Goal: Task Accomplishment & Management: Manage account settings

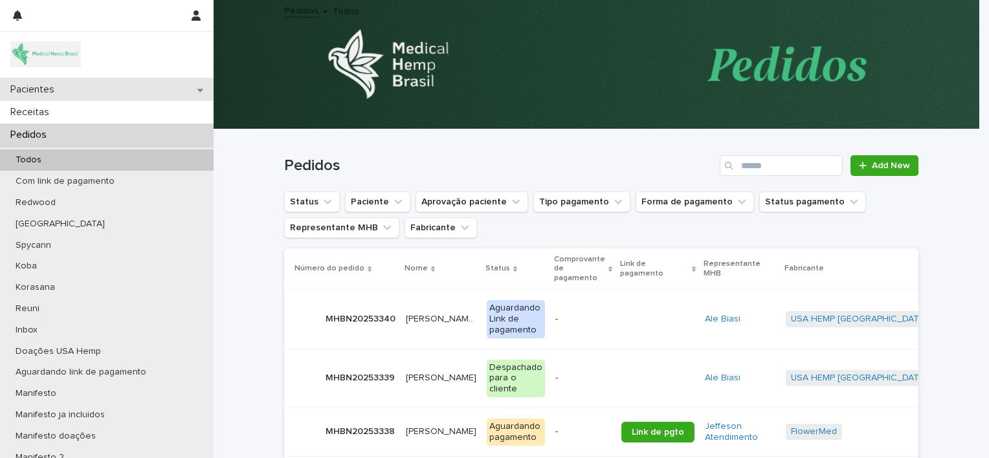
click at [93, 97] on div "Pacientes" at bounding box center [107, 89] width 214 height 23
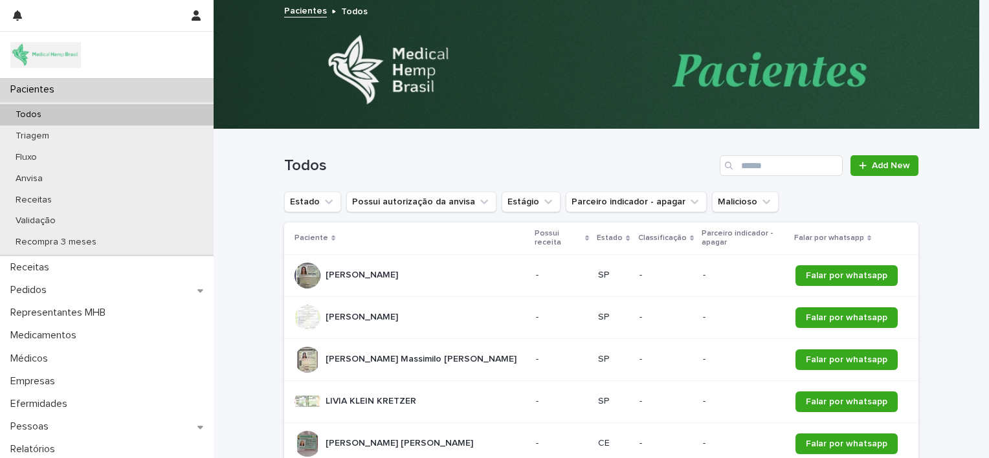
click at [384, 267] on p "[PERSON_NAME]" at bounding box center [362, 274] width 75 height 14
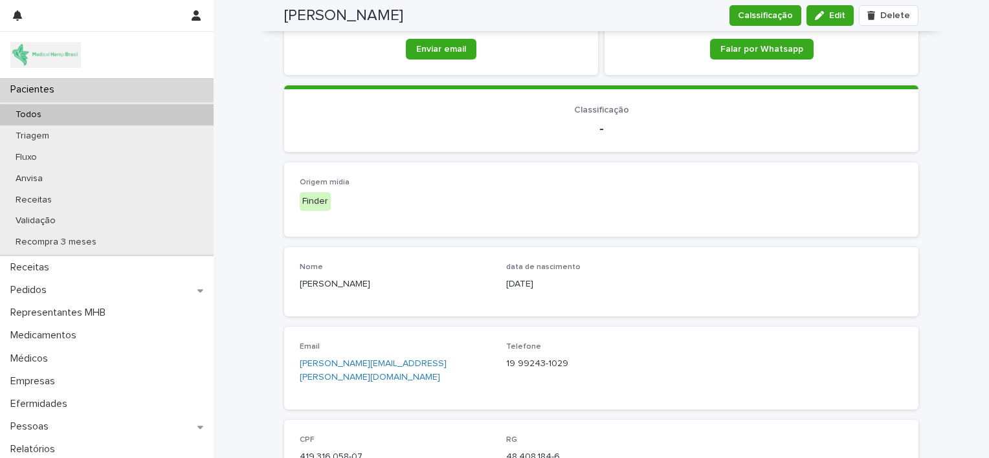
scroll to position [295, 0]
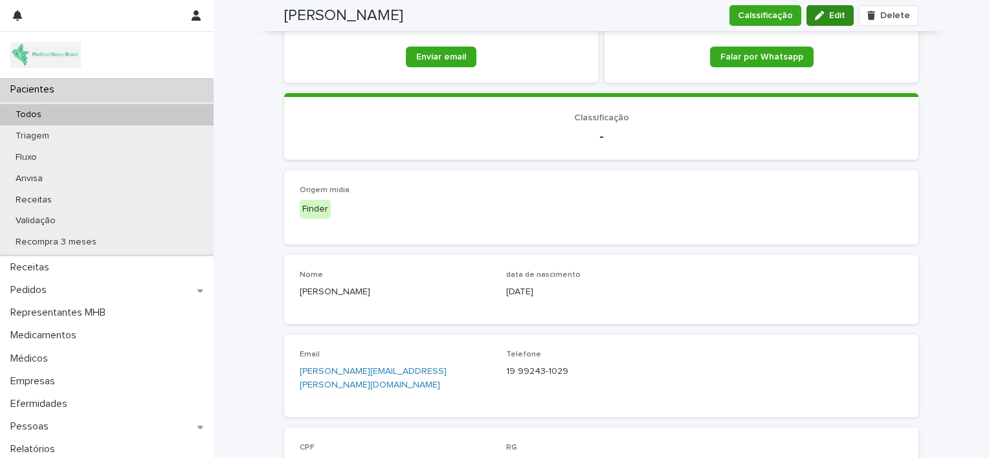
click at [832, 16] on span "Edit" at bounding box center [837, 15] width 16 height 9
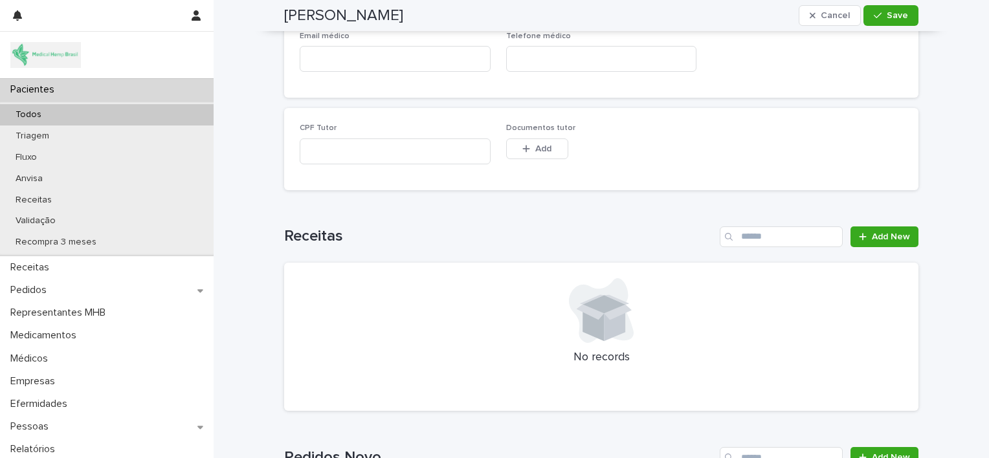
scroll to position [1736, 0]
click at [116, 290] on div "Pedidos" at bounding box center [107, 290] width 214 height 23
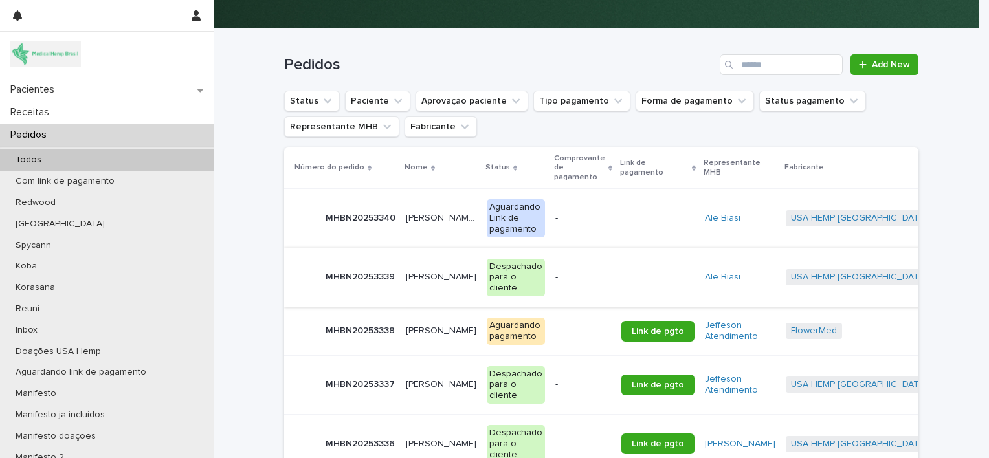
scroll to position [108, 0]
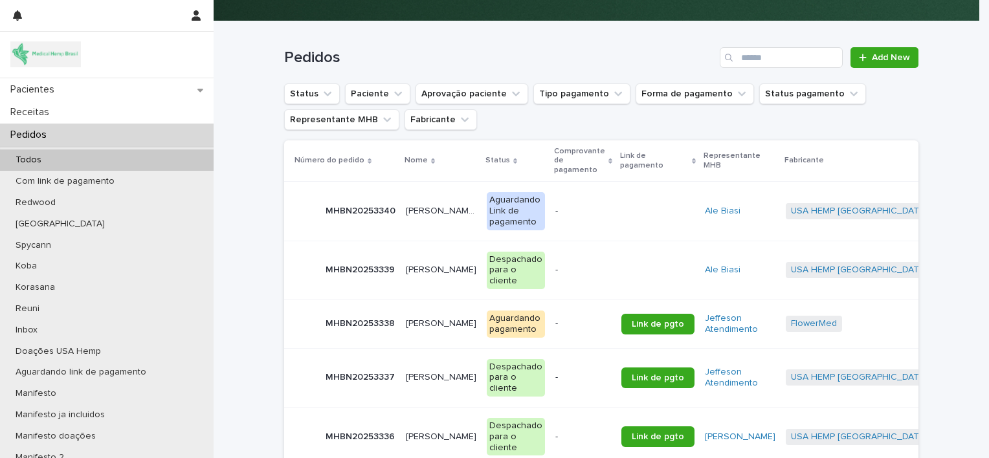
click at [422, 313] on div "[PERSON_NAME] [PERSON_NAME]" at bounding box center [441, 323] width 71 height 21
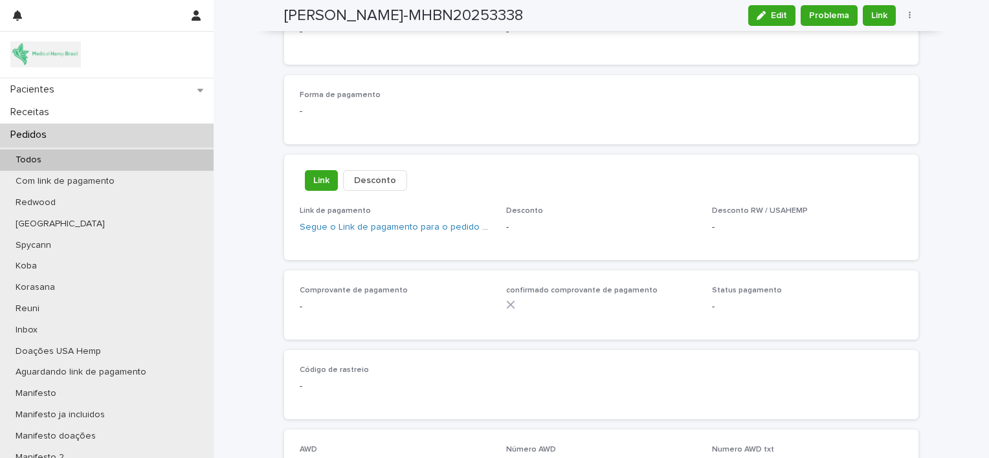
scroll to position [720, 0]
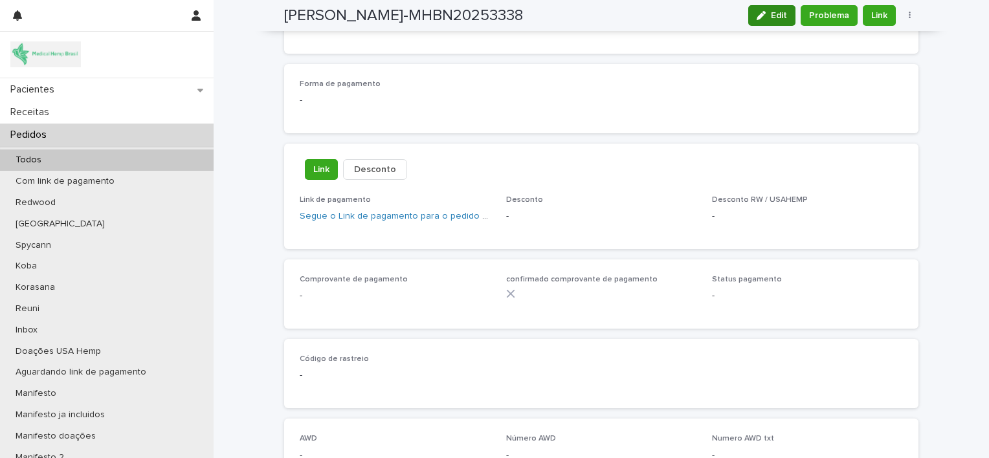
click at [771, 12] on span "Edit" at bounding box center [779, 15] width 16 height 9
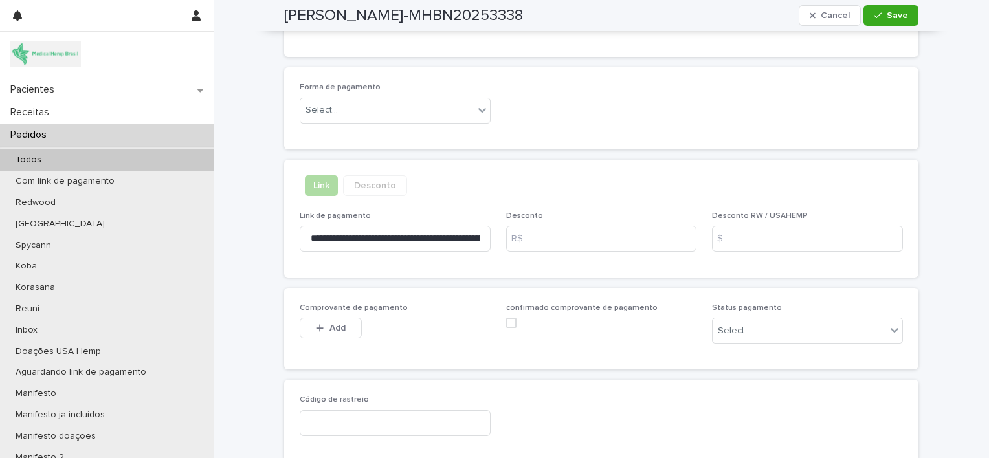
scroll to position [805, 0]
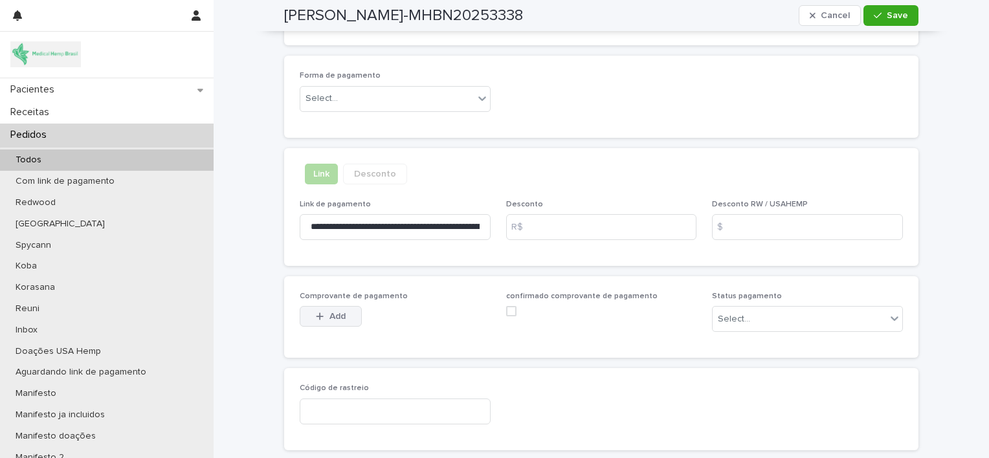
click at [334, 316] on span "Add" at bounding box center [337, 316] width 16 height 9
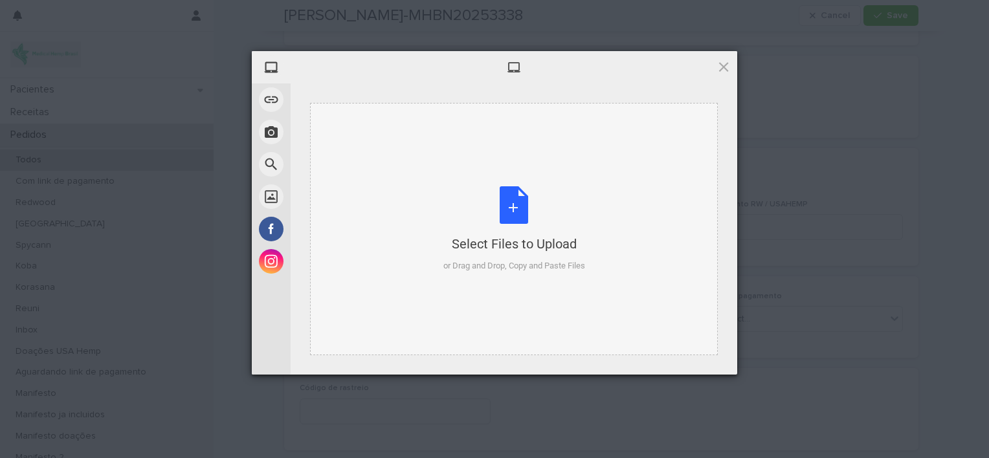
click at [520, 217] on div "Select Files to Upload or Drag and Drop, Copy and Paste Files" at bounding box center [514, 229] width 142 height 86
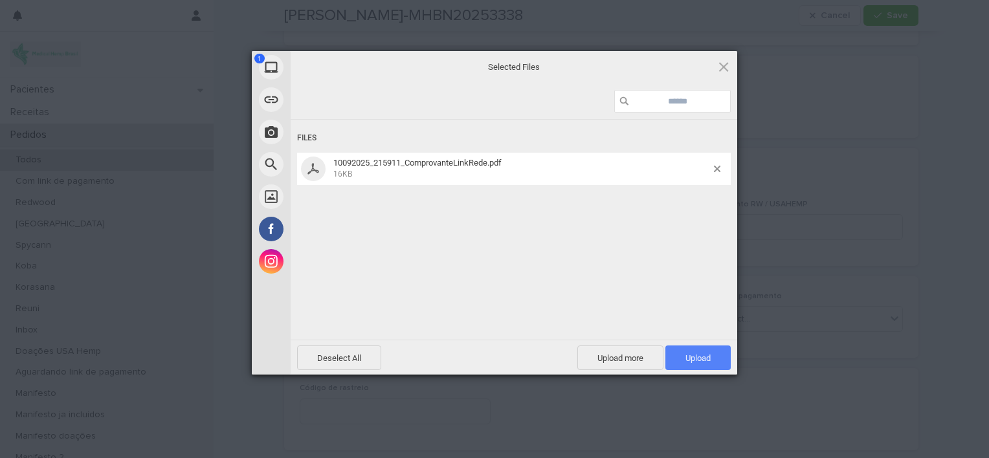
click at [688, 349] on span "Upload 1" at bounding box center [697, 358] width 65 height 25
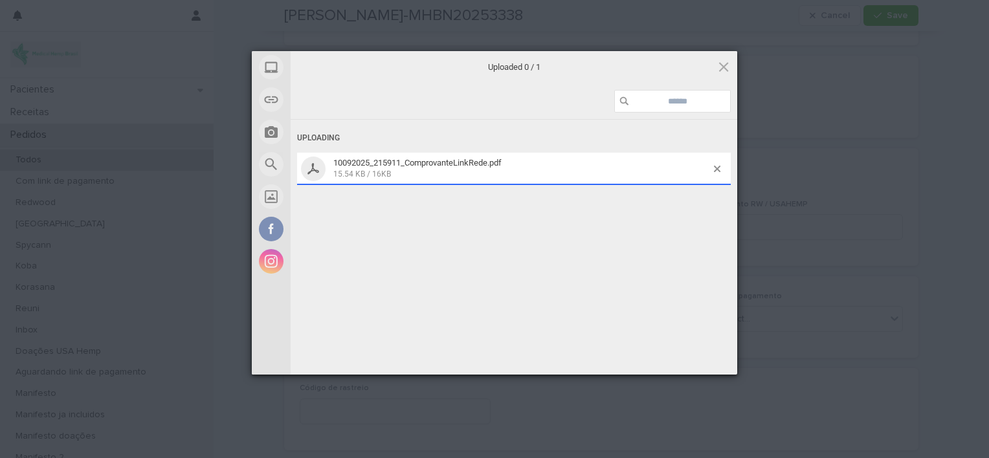
scroll to position [828, 0]
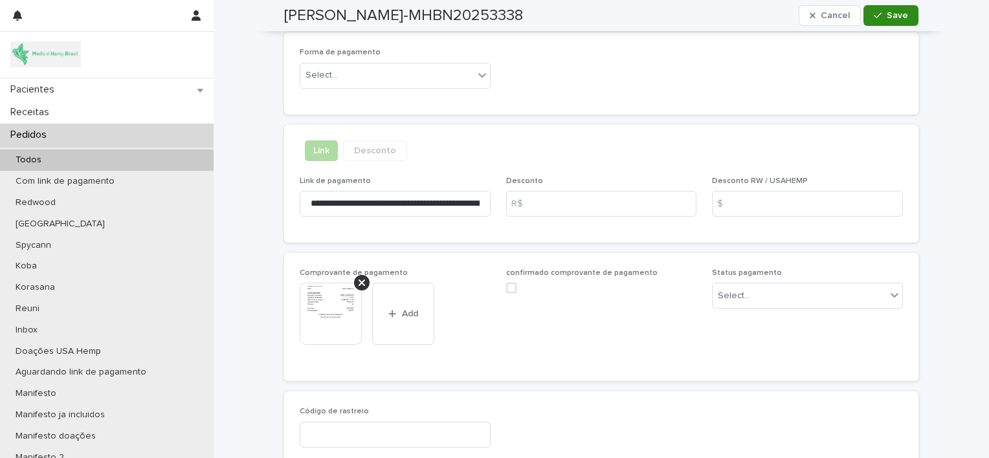
click at [886, 18] on span "Save" at bounding box center [896, 15] width 21 height 9
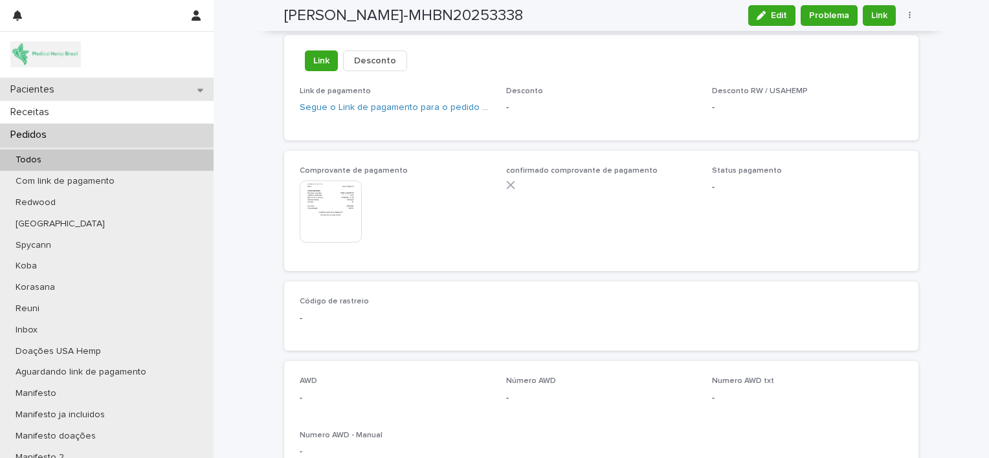
scroll to position [745, 0]
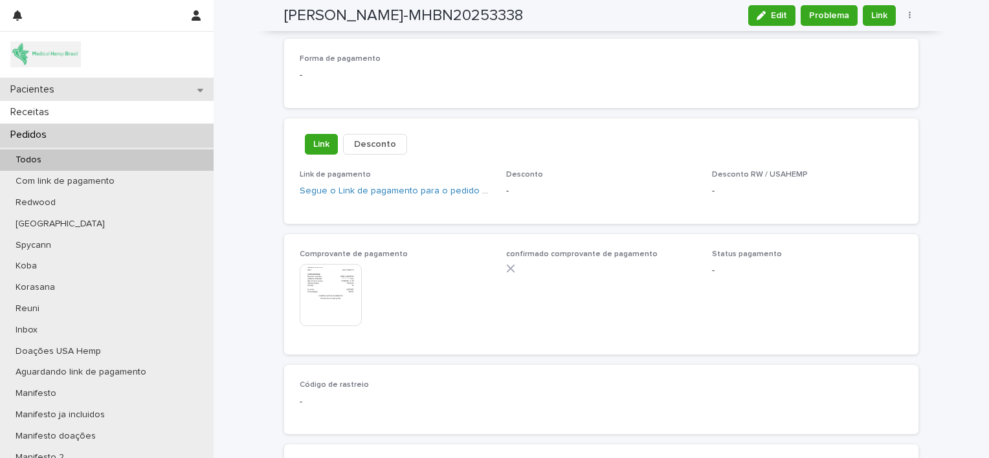
click at [142, 91] on div "Pacientes" at bounding box center [107, 89] width 214 height 23
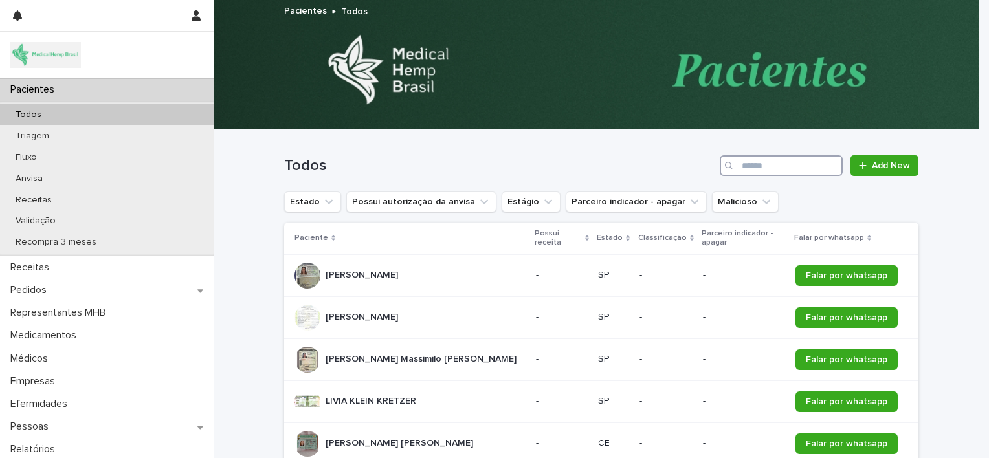
click at [756, 168] on input "Search" at bounding box center [781, 165] width 123 height 21
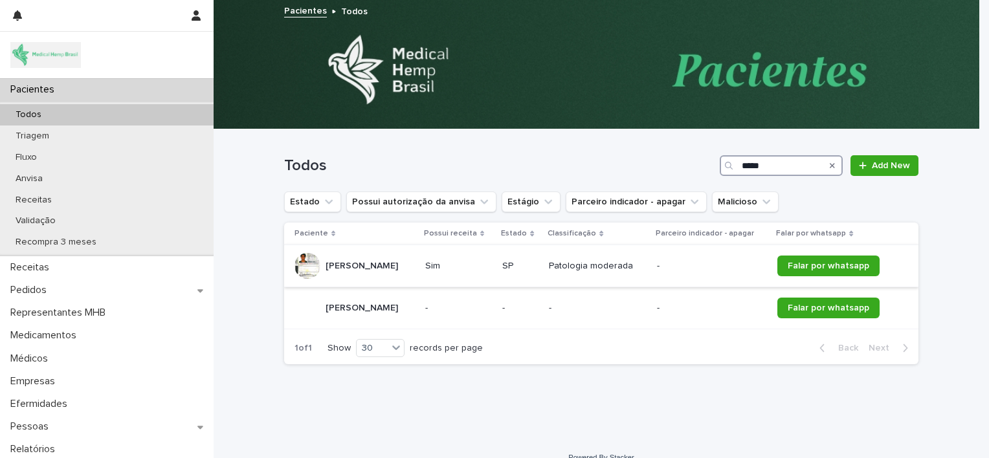
type input "*****"
click at [384, 261] on p "[PERSON_NAME]" at bounding box center [362, 265] width 75 height 14
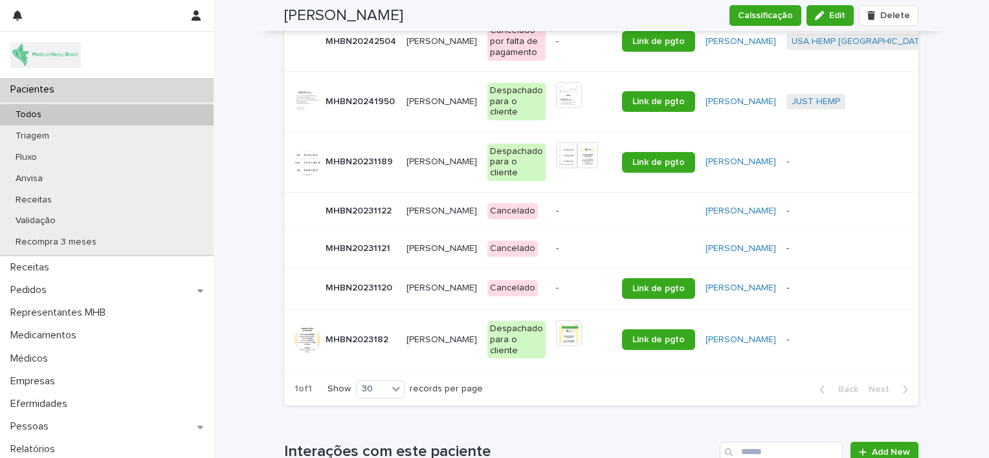
scroll to position [2218, 0]
click at [417, 151] on div "[PERSON_NAME] [PERSON_NAME]" at bounding box center [441, 161] width 71 height 21
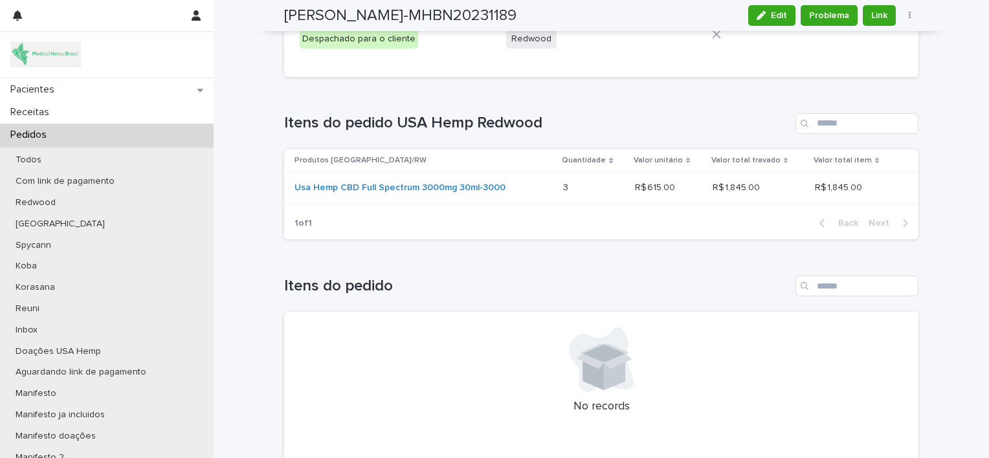
scroll to position [1686, 0]
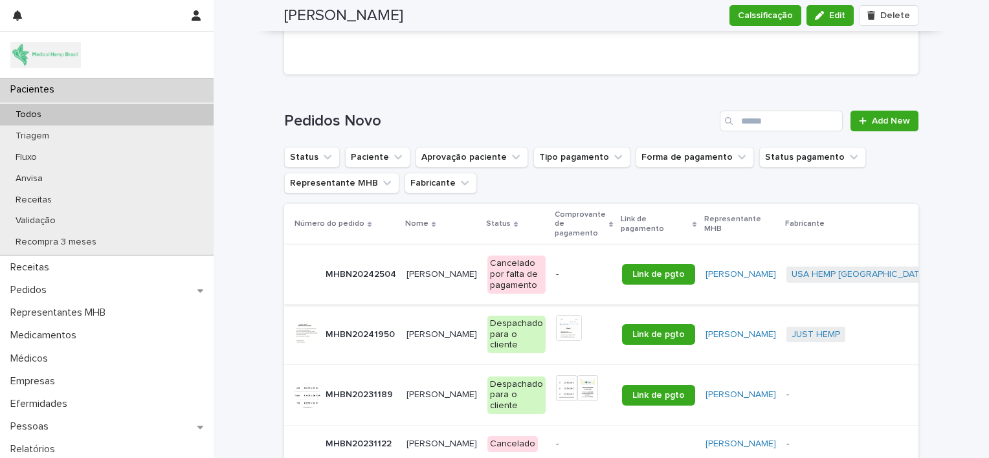
scroll to position [1997, 0]
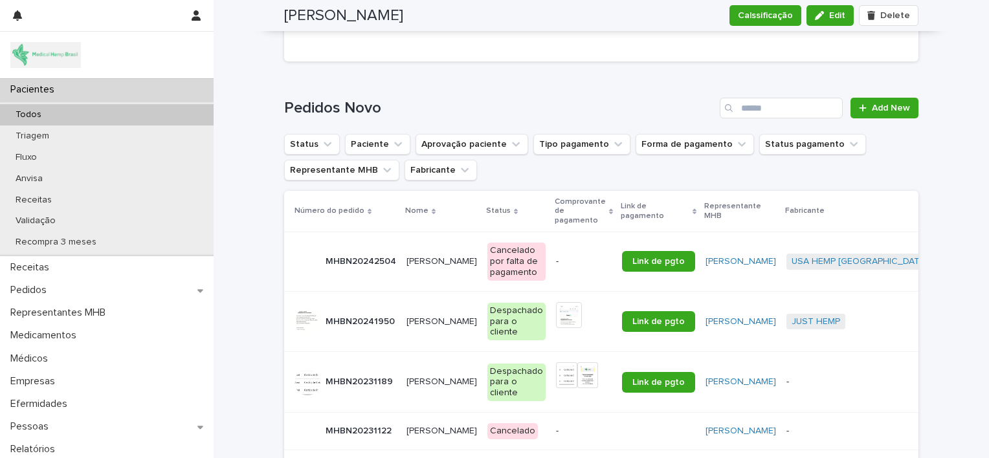
click at [430, 314] on p "[PERSON_NAME]" at bounding box center [442, 321] width 73 height 14
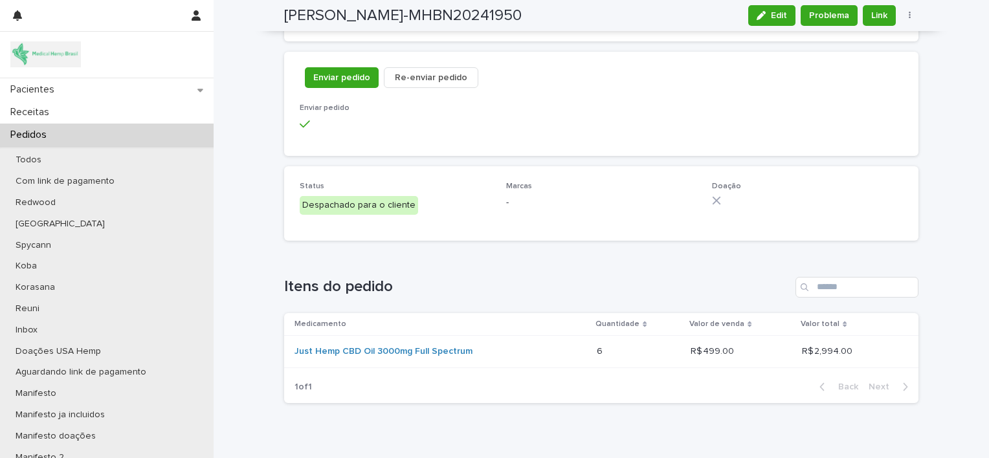
scroll to position [1462, 0]
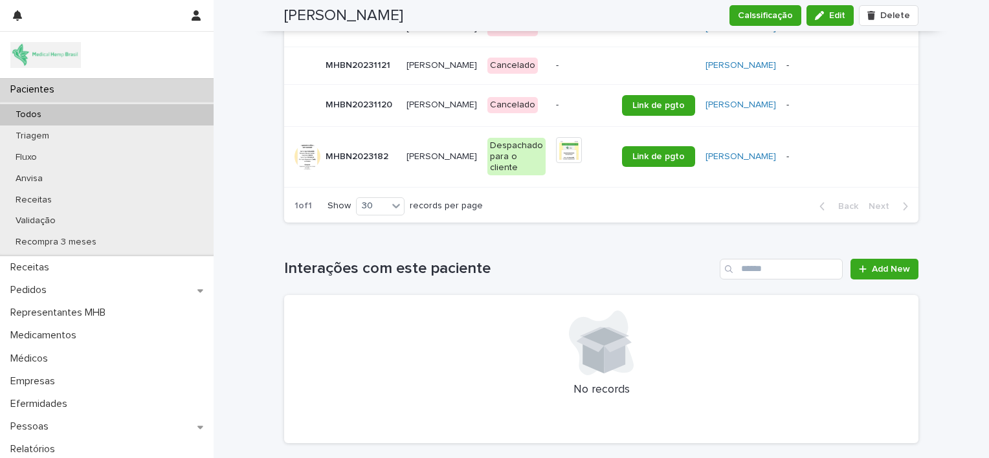
scroll to position [2401, 0]
click at [428, 162] on p "[PERSON_NAME]" at bounding box center [442, 155] width 73 height 14
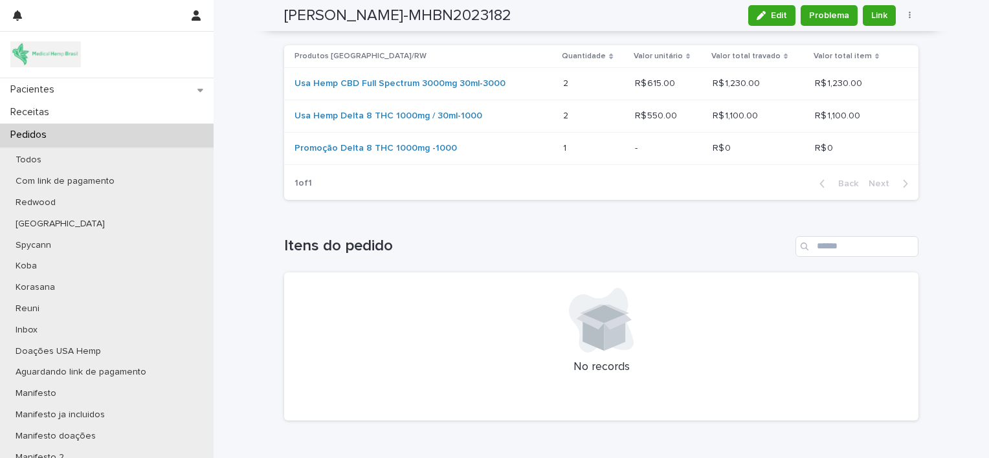
scroll to position [1787, 0]
